Goal: Information Seeking & Learning: Learn about a topic

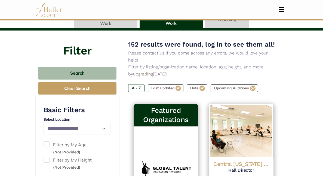
scroll to position [44, 0]
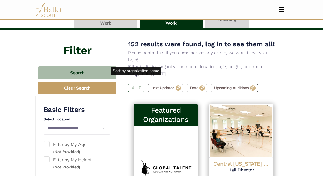
click at [134, 84] on label "A - Z" at bounding box center [136, 88] width 16 height 8
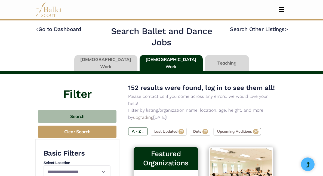
click at [116, 59] on link at bounding box center [105, 63] width 63 height 16
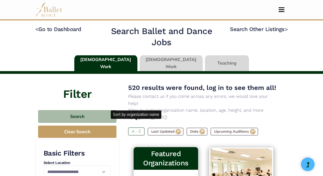
click at [135, 127] on label "A - Z" at bounding box center [136, 131] width 16 height 8
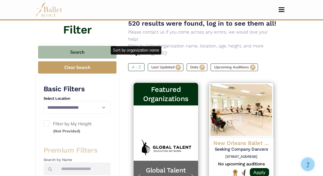
scroll to position [64, 0]
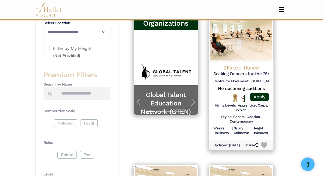
scroll to position [138, 0]
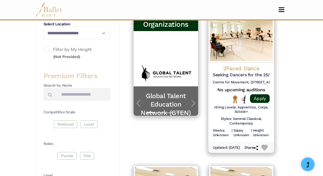
click at [239, 72] on h5 "Seeking Dancers for the 25/26 Season" at bounding box center [241, 75] width 57 height 6
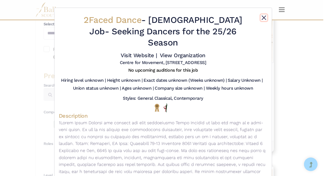
click at [262, 17] on button "Close" at bounding box center [263, 17] width 7 height 7
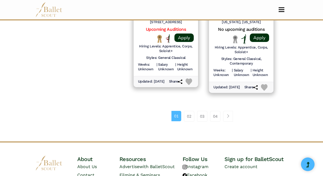
scroll to position [829, 0]
click at [189, 122] on link "02" at bounding box center [189, 116] width 10 height 11
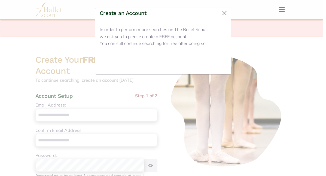
click at [219, 64] on button "Close" at bounding box center [216, 63] width 20 height 13
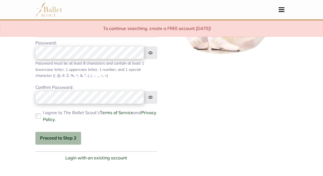
scroll to position [202, 0]
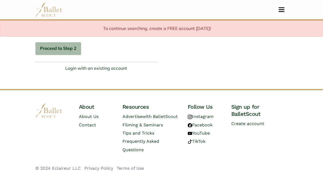
click at [279, 10] on span "Toggle navigation" at bounding box center [281, 9] width 6 height 1
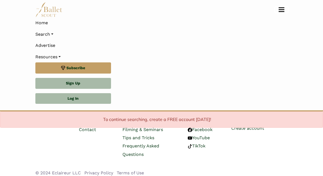
scroll to position [293, 0]
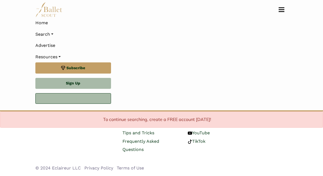
click at [91, 99] on link "Log In" at bounding box center [73, 98] width 76 height 11
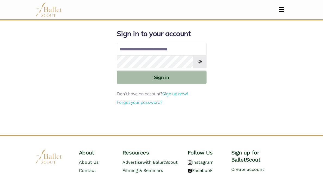
type input "**********"
click at [117, 70] on button "Sign in" at bounding box center [162, 76] width 90 height 13
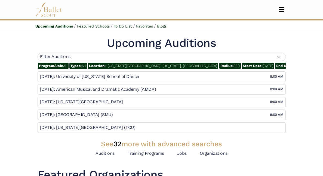
click at [283, 8] on button "Toggle navigation" at bounding box center [281, 9] width 13 height 5
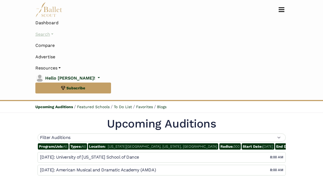
click at [43, 35] on link "Search" at bounding box center [161, 34] width 252 height 11
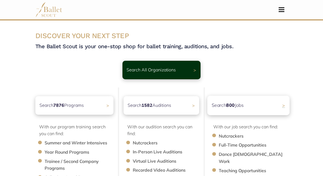
click at [233, 103] on b "800" at bounding box center [230, 105] width 9 height 6
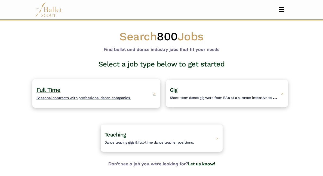
click at [91, 90] on h4 "Full Time Seasonal contracts with professional dance companies." at bounding box center [83, 93] width 95 height 15
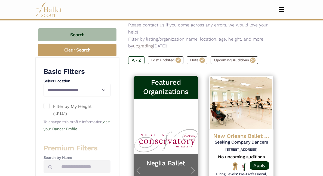
scroll to position [82, 0]
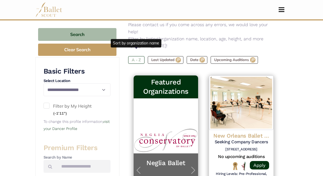
click at [136, 56] on label "A - Z" at bounding box center [136, 60] width 16 height 8
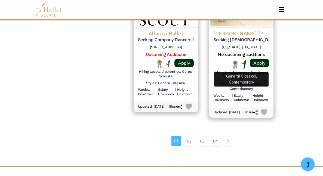
scroll to position [815, 0]
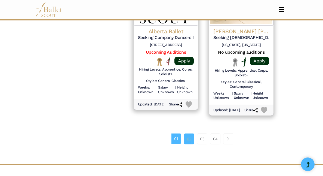
click at [190, 144] on link "02" at bounding box center [189, 138] width 10 height 11
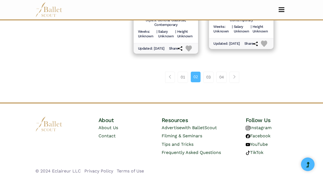
scroll to position [863, 0]
click at [208, 83] on link "03" at bounding box center [208, 77] width 10 height 11
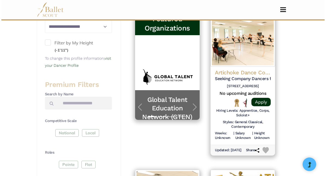
scroll to position [144, 0]
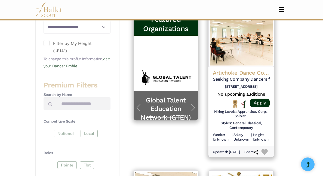
click at [242, 69] on h4 "Artichoke Dance Company" at bounding box center [241, 72] width 57 height 7
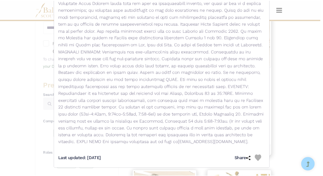
scroll to position [0, 0]
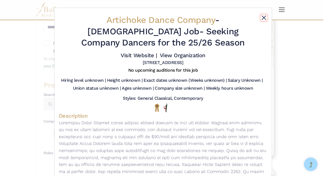
click at [261, 19] on button "Close" at bounding box center [263, 17] width 7 height 7
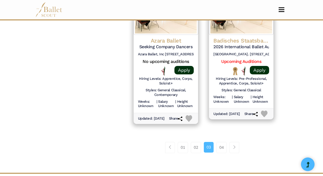
scroll to position [797, 0]
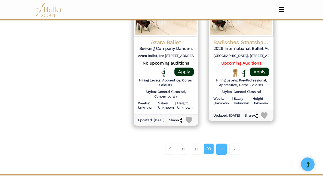
click at [222, 153] on link "04" at bounding box center [221, 148] width 10 height 11
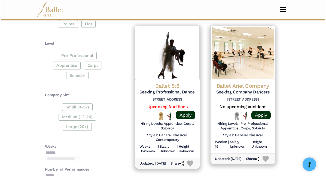
scroll to position [258, 0]
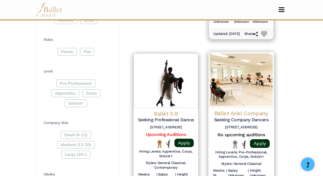
click at [231, 110] on h4 "Ballet Ariel Company" at bounding box center [241, 113] width 57 height 7
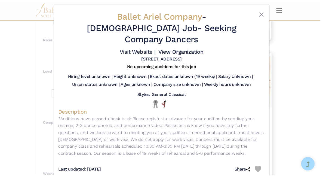
scroll to position [4, 0]
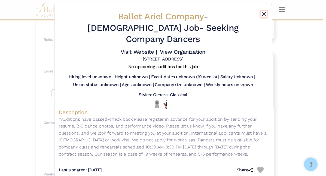
click at [263, 15] on button "Close" at bounding box center [263, 14] width 7 height 7
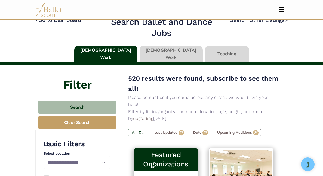
scroll to position [0, 0]
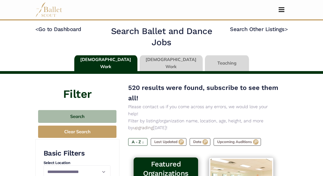
click at [169, 64] on link at bounding box center [171, 63] width 63 height 16
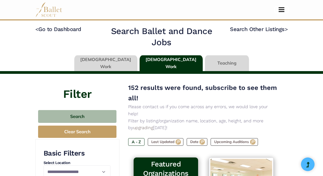
click at [281, 8] on button "Toggle navigation" at bounding box center [281, 9] width 13 height 5
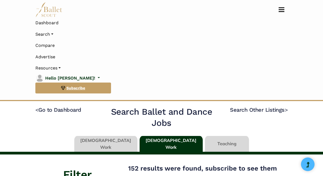
click at [72, 85] on span "Subscribe" at bounding box center [75, 88] width 19 height 6
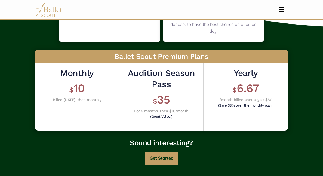
scroll to position [151, 0]
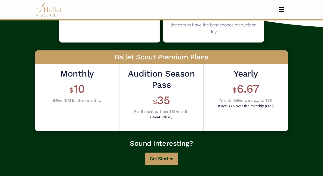
click at [156, 101] on span "$" at bounding box center [155, 102] width 4 height 8
click at [157, 162] on button "Get Started" at bounding box center [161, 158] width 33 height 13
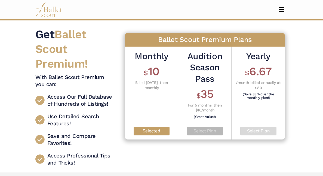
click at [201, 133] on p "Select Plan" at bounding box center [204, 130] width 27 height 7
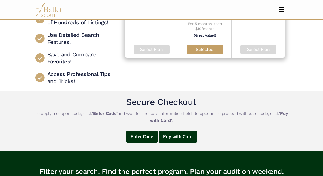
scroll to position [81, 0]
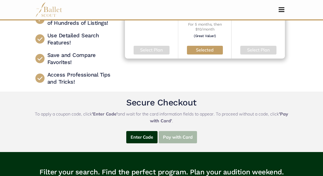
click at [186, 140] on button "Pay with Card" at bounding box center [178, 137] width 38 height 12
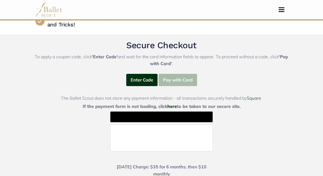
scroll to position [138, 0]
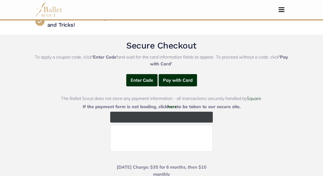
click at [182, 119] on icon "@import url(//fonts.googleapis.com/css?family=Google+Sans_old:500) ••••••" at bounding box center [173, 117] width 35 height 10
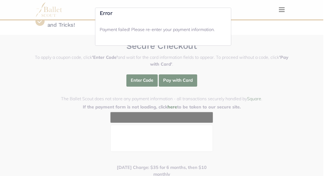
click at [250, 43] on div "Error Payment failed! Please re-enter your payment information." at bounding box center [163, 88] width 326 height 176
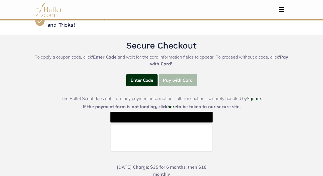
click at [177, 80] on button "Pay with Card" at bounding box center [178, 80] width 38 height 12
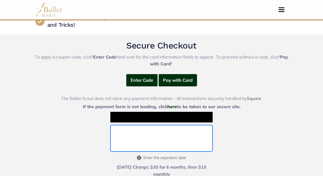
scroll to position [178, 0]
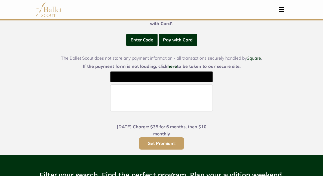
click at [170, 145] on button "Get Premium!" at bounding box center [161, 143] width 45 height 12
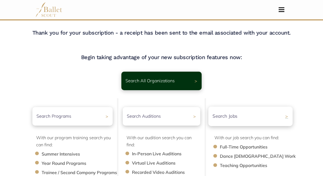
click at [239, 120] on div "Search Jobs >" at bounding box center [250, 115] width 84 height 19
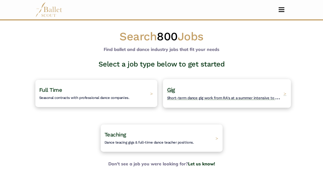
click at [195, 94] on h4 "Gig Short-term dance gig work from RA's at a summer intensive to Nutcracker gue…" at bounding box center [224, 93] width 114 height 15
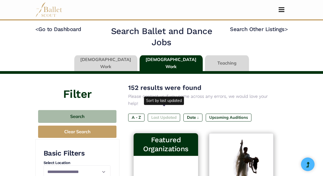
click at [169, 113] on label "Last Updated" at bounding box center [164, 117] width 32 height 8
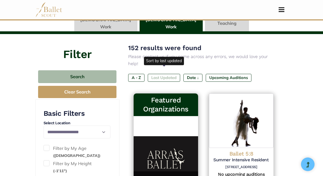
scroll to position [43, 0]
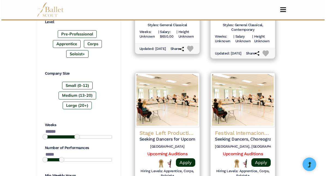
scroll to position [374, 0]
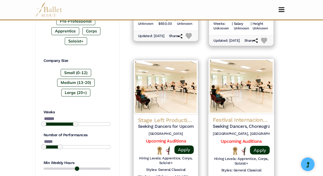
click at [242, 119] on h4 "Festival Internacional de Danza Contemporánea de la Ciudad de México" at bounding box center [241, 119] width 57 height 7
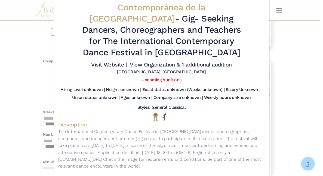
scroll to position [0, 0]
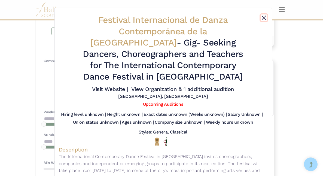
click at [261, 18] on button "Close" at bounding box center [263, 17] width 7 height 7
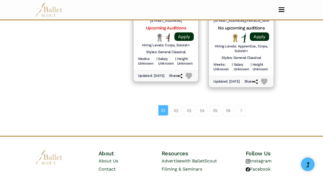
scroll to position [837, 0]
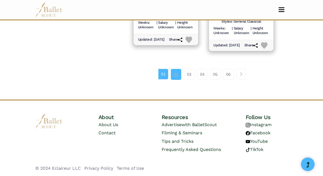
click at [172, 75] on link "02" at bounding box center [176, 74] width 10 height 11
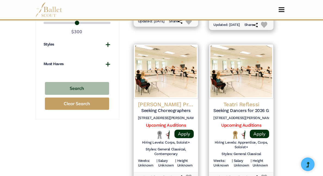
scroll to position [548, 0]
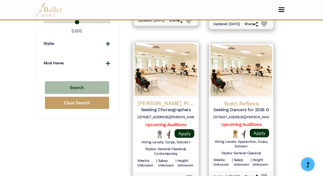
click at [172, 105] on h4 "Brockus Project Ballet" at bounding box center [165, 103] width 57 height 7
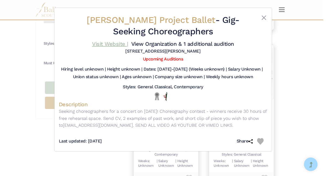
click at [110, 44] on link "Visit Website |" at bounding box center [110, 44] width 36 height 7
click at [262, 17] on button "Close" at bounding box center [263, 17] width 7 height 7
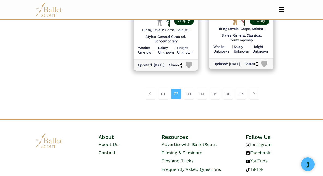
scroll to position [841, 0]
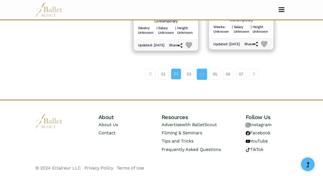
click at [199, 73] on link "04" at bounding box center [202, 74] width 10 height 11
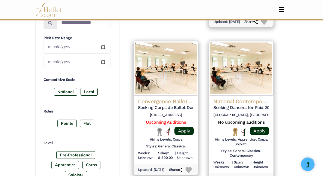
scroll to position [241, 0]
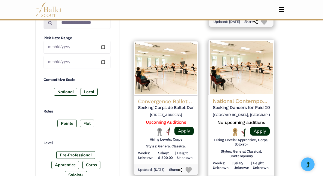
click at [248, 98] on h4 "National Contemporary Ballet" at bounding box center [241, 100] width 57 height 7
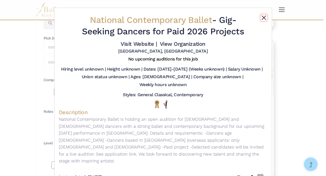
click at [263, 18] on button "Close" at bounding box center [263, 17] width 7 height 7
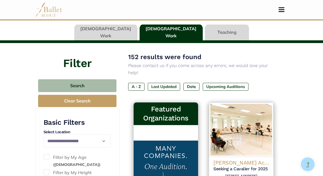
scroll to position [0, 0]
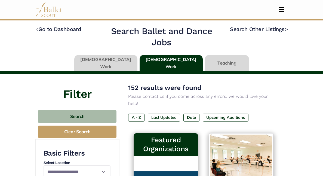
click at [121, 60] on link at bounding box center [105, 63] width 63 height 16
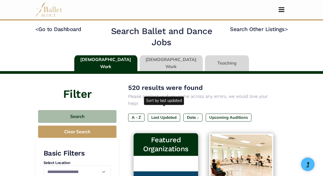
scroll to position [39, 0]
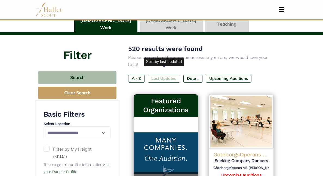
click at [161, 75] on label "Last Updated" at bounding box center [164, 79] width 32 height 8
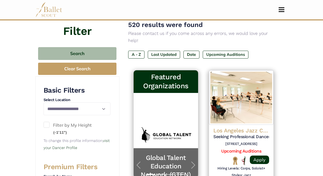
scroll to position [63, 0]
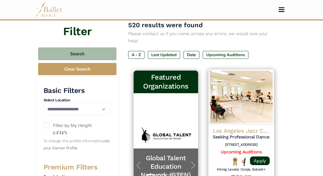
click at [243, 127] on h4 "Los Angeles Jazz Company" at bounding box center [241, 130] width 57 height 7
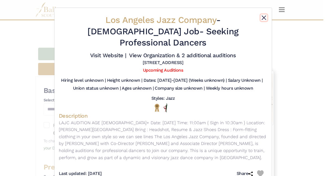
click at [262, 17] on button "Close" at bounding box center [263, 17] width 7 height 7
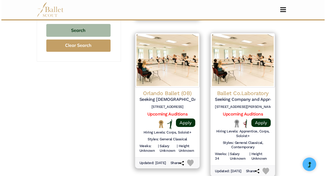
scroll to position [555, 0]
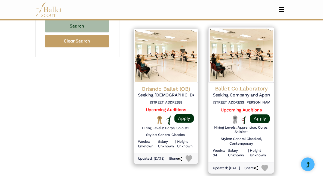
click at [246, 95] on h5 "Seeking Company and Apprentice Dancers for the 2026-2027 Season" at bounding box center [241, 95] width 57 height 6
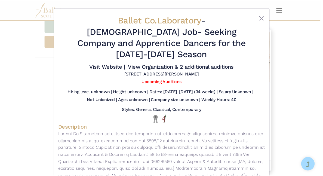
scroll to position [0, 0]
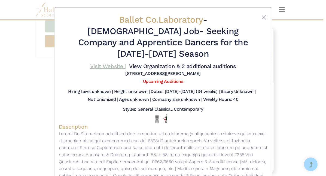
click at [113, 63] on link "Visit Website |" at bounding box center [108, 66] width 36 height 7
click at [262, 17] on button "Close" at bounding box center [263, 17] width 7 height 7
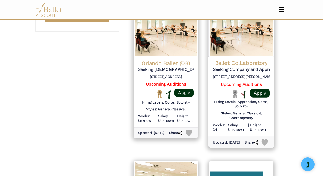
scroll to position [586, 0]
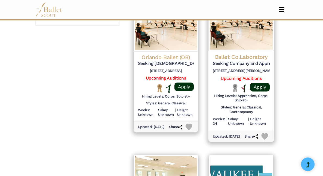
click at [264, 139] on img at bounding box center [264, 136] width 7 height 7
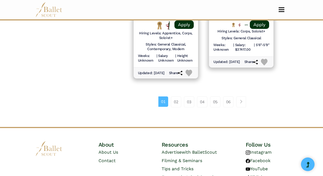
scroll to position [813, 0]
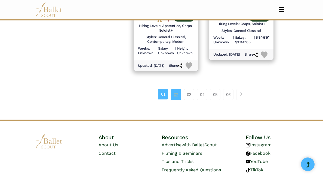
click at [176, 100] on link "02" at bounding box center [176, 94] width 10 height 11
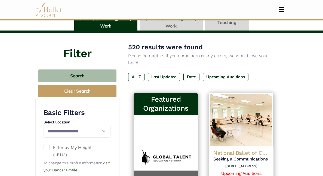
scroll to position [40, 0]
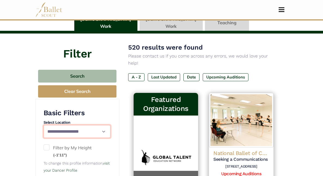
click at [64, 131] on select "**********" at bounding box center [77, 131] width 67 height 13
select select "**"
click at [44, 125] on select "**********" at bounding box center [77, 131] width 67 height 13
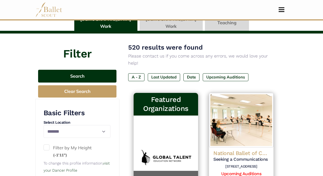
click at [95, 74] on button "Search" at bounding box center [77, 76] width 78 height 13
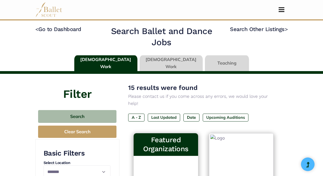
select select "**"
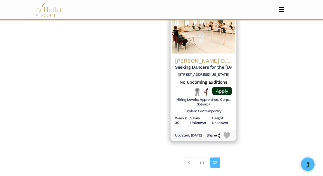
scroll to position [609, 0]
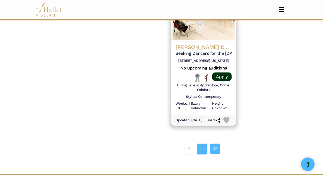
click at [202, 152] on link "01" at bounding box center [202, 148] width 10 height 11
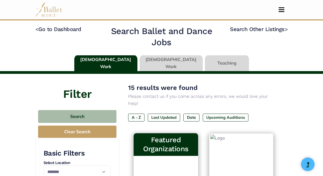
select select "**"
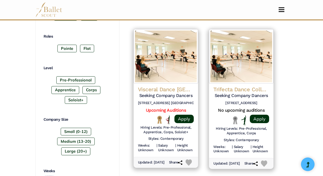
scroll to position [262, 0]
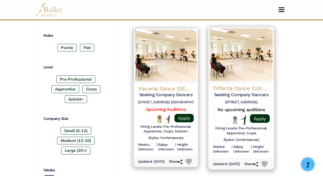
click at [225, 85] on h4 "Trifecta Dance Collective" at bounding box center [241, 88] width 57 height 7
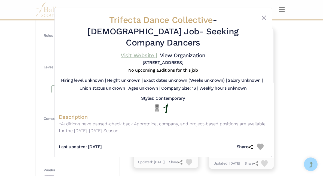
click at [137, 52] on link "Visit Website |" at bounding box center [138, 55] width 36 height 7
click at [262, 17] on button "Close" at bounding box center [263, 17] width 7 height 7
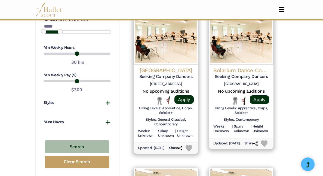
scroll to position [435, 0]
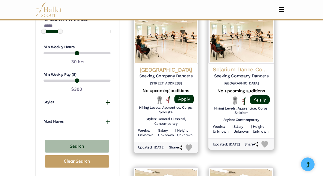
click at [240, 68] on h4 "Solarium Dance Company" at bounding box center [241, 69] width 57 height 7
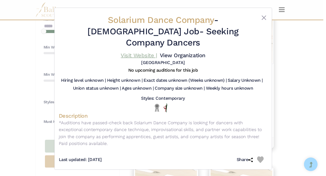
click at [141, 52] on link "Visit Website |" at bounding box center [138, 55] width 36 height 7
click at [263, 14] on button "Close" at bounding box center [263, 17] width 7 height 7
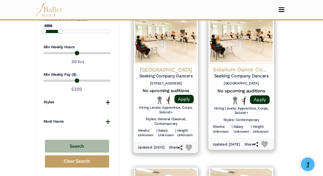
click at [265, 143] on img at bounding box center [264, 144] width 7 height 7
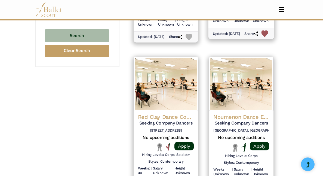
scroll to position [546, 0]
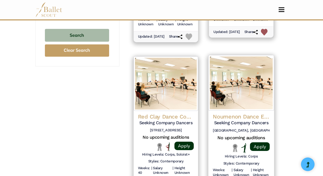
click at [248, 116] on h4 "Noumenon Dance Ensemble" at bounding box center [241, 116] width 57 height 7
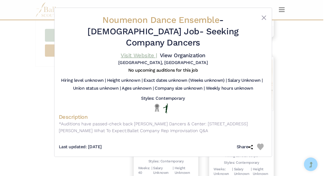
click at [135, 52] on link "Visit Website |" at bounding box center [138, 55] width 36 height 7
click at [265, 16] on button "Close" at bounding box center [263, 17] width 7 height 7
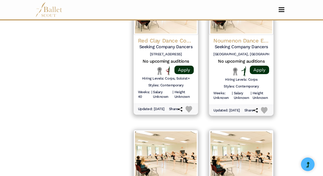
scroll to position [568, 0]
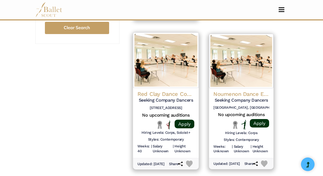
click at [158, 94] on h4 "Red Clay Dance Company" at bounding box center [165, 93] width 57 height 7
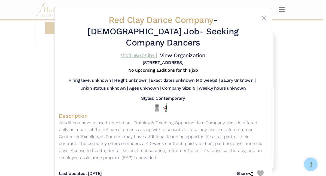
click at [137, 52] on link "Visit Website |" at bounding box center [138, 55] width 36 height 7
click at [261, 17] on button "Close" at bounding box center [263, 17] width 7 height 7
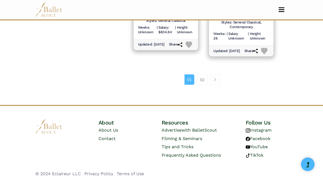
scroll to position [850, 0]
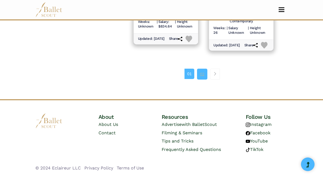
click at [201, 72] on link "02" at bounding box center [202, 74] width 10 height 11
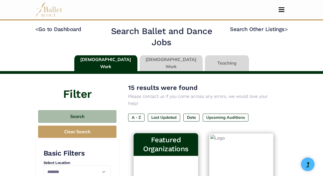
select select "**"
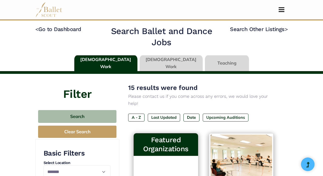
click at [161, 63] on link at bounding box center [171, 63] width 63 height 16
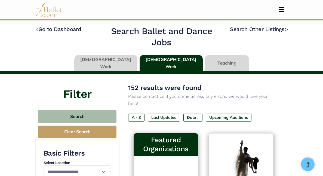
scroll to position [46, 0]
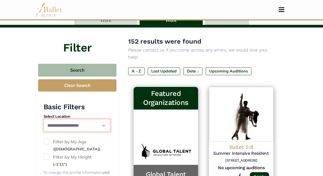
click at [97, 123] on select "**********" at bounding box center [77, 125] width 67 height 13
select select "**"
click at [44, 119] on select "**********" at bounding box center [77, 125] width 67 height 13
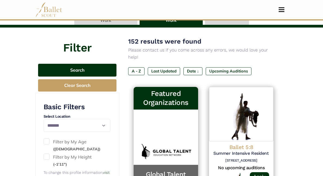
click at [87, 71] on button "Search" at bounding box center [77, 70] width 78 height 13
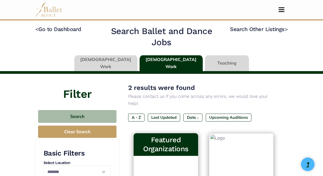
select select "**"
